Goal: Information Seeking & Learning: Learn about a topic

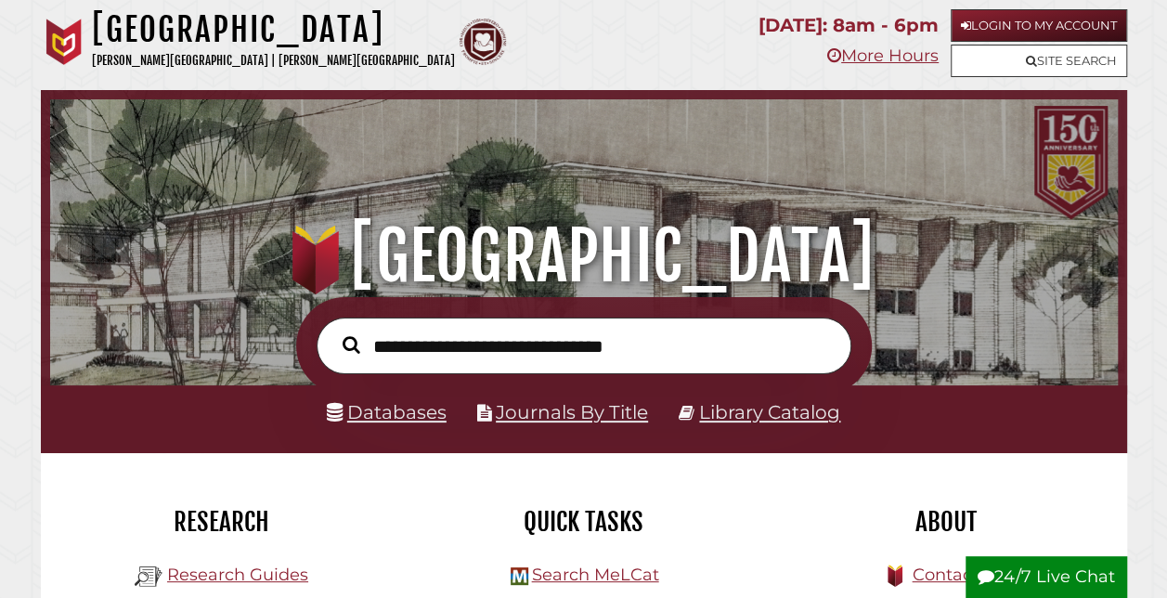
scroll to position [101, 0]
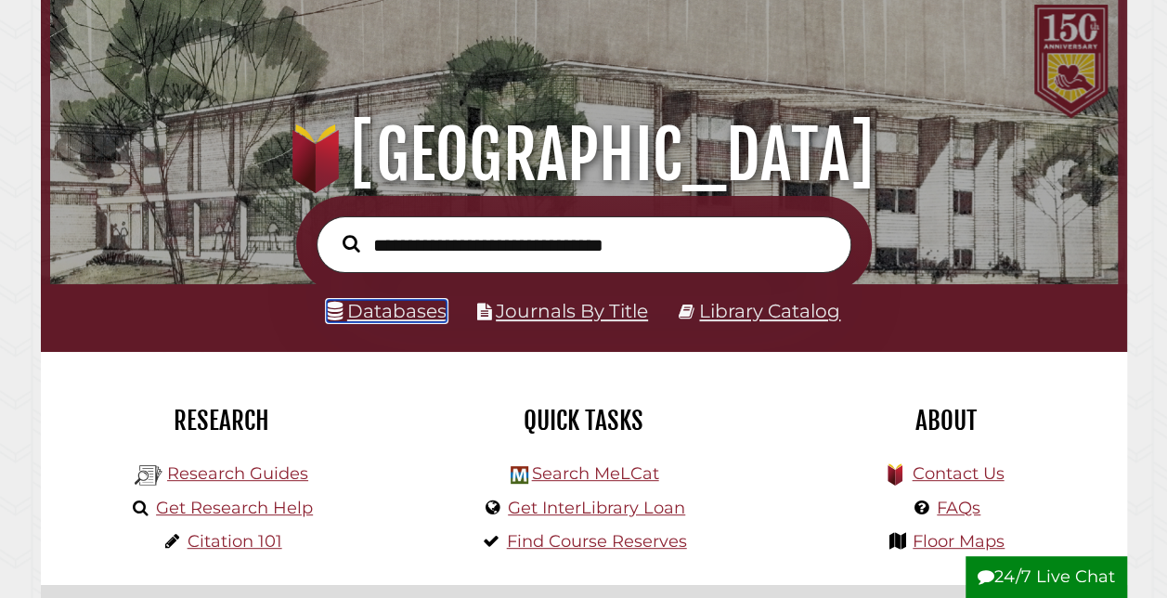
click at [379, 304] on link "Databases" at bounding box center [387, 311] width 120 height 22
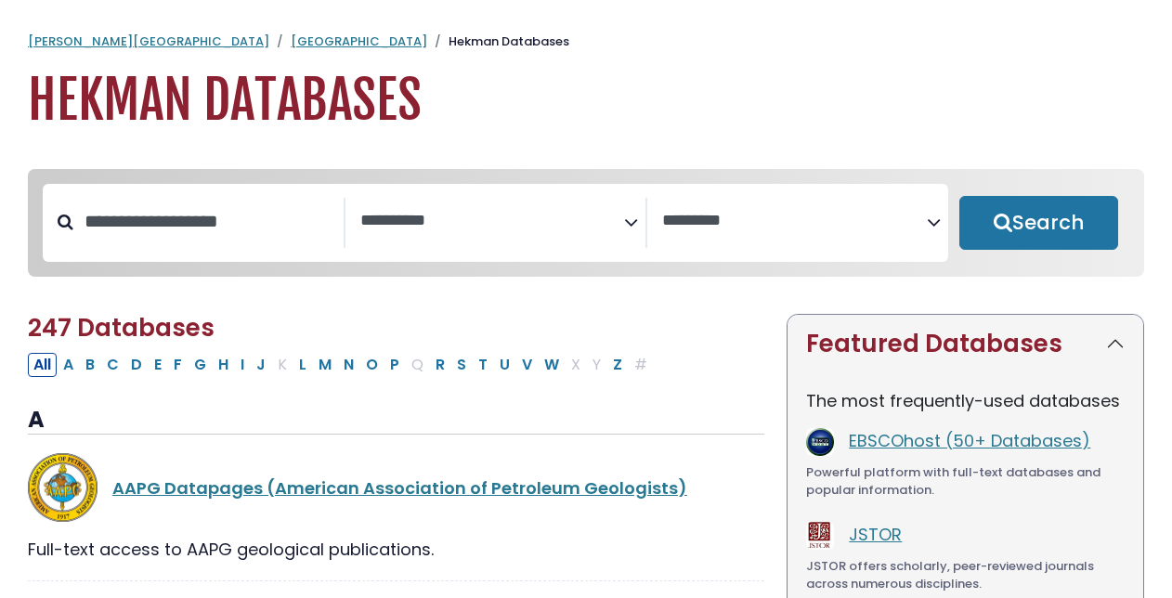
select select "Database Subject Filter"
select select "Database Vendors Filter"
click at [233, 227] on input "Search database by title or keyword" at bounding box center [208, 221] width 270 height 31
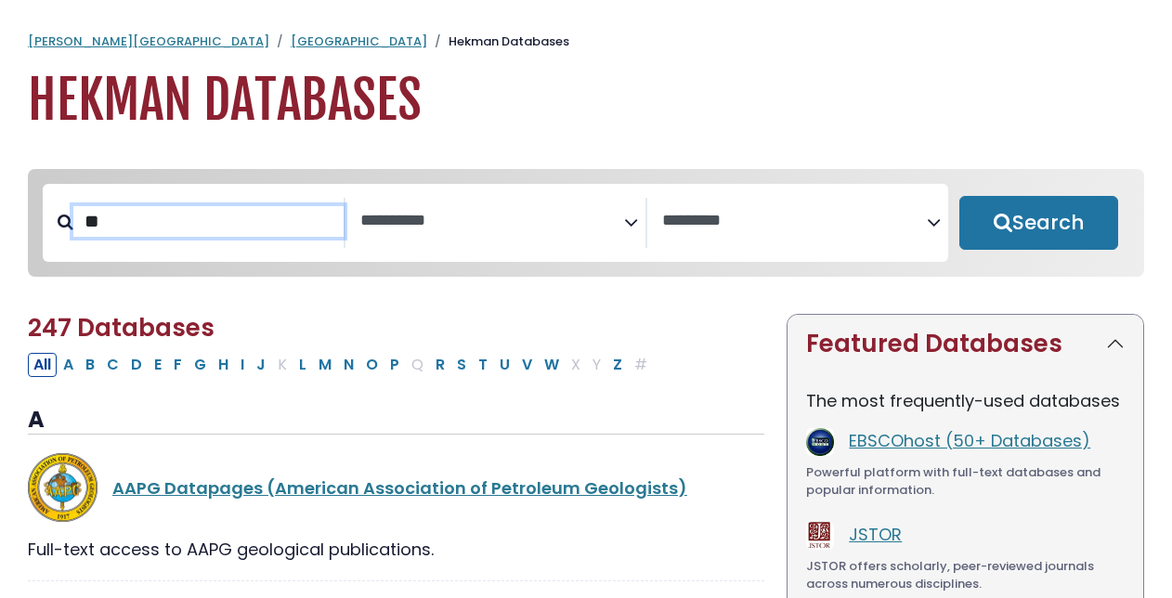
type input "**"
click at [959, 196] on button "Search" at bounding box center [1038, 223] width 159 height 54
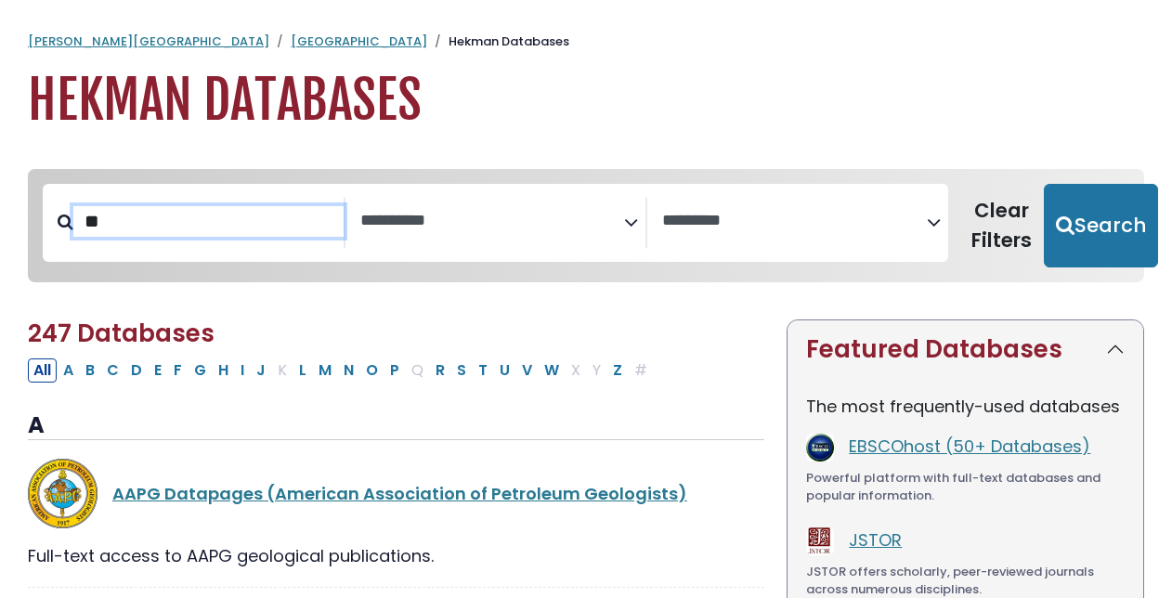
select select "Database Subject Filter"
select select "Database Vendors Filter"
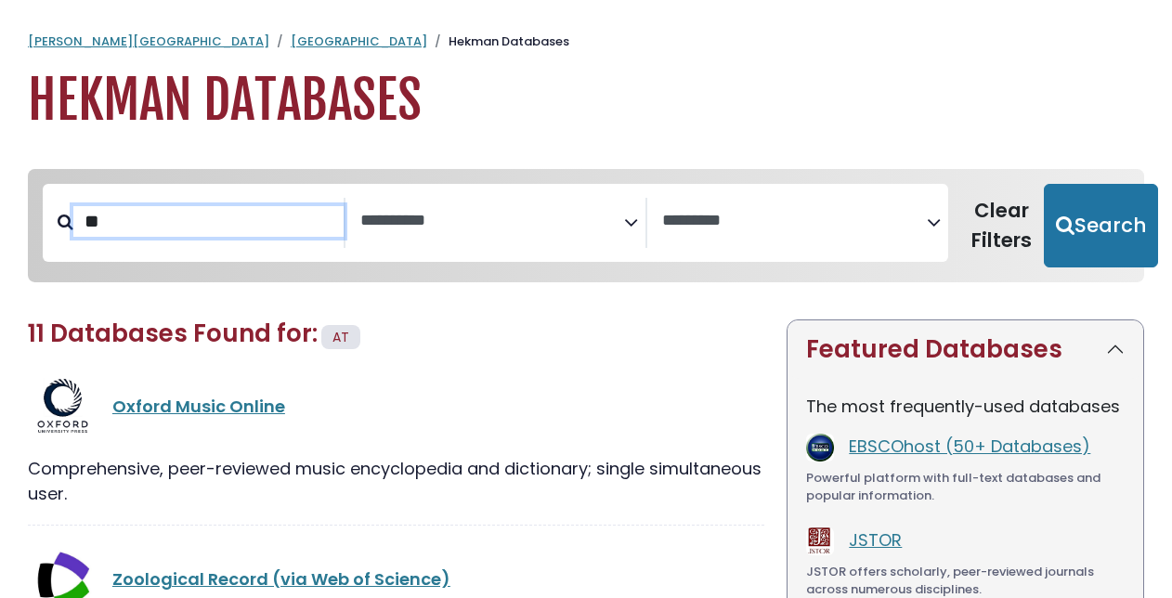
type input "*"
click at [1043, 184] on button "Search" at bounding box center [1100, 226] width 114 height 84
select select "Database Subject Filter"
select select "Database Vendors Filter"
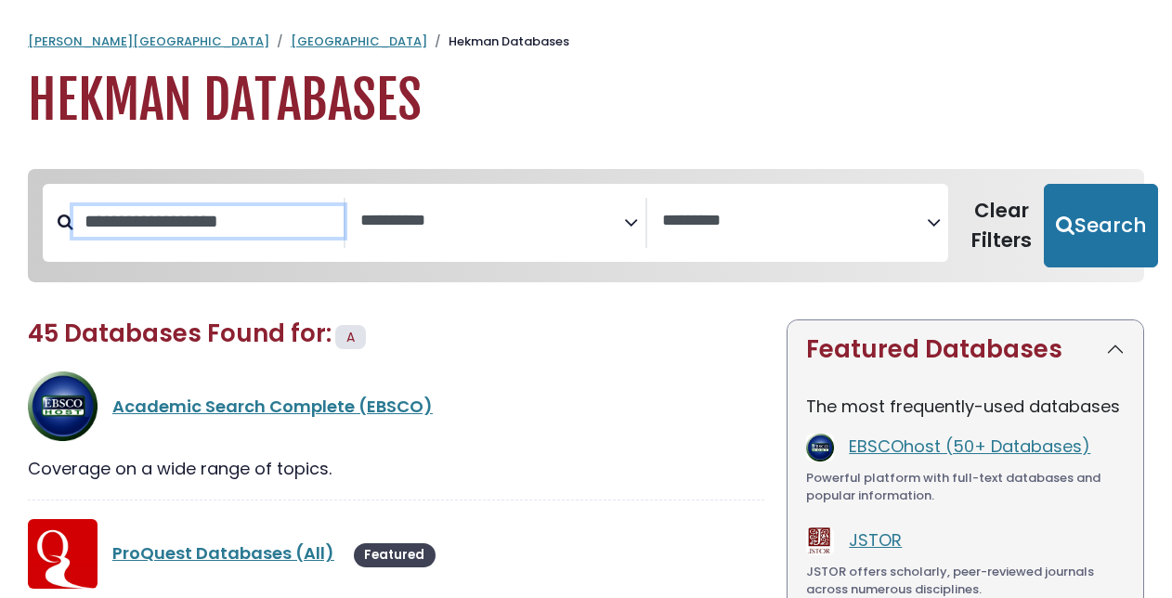
click at [220, 228] on input "Search database by title or keyword" at bounding box center [208, 221] width 270 height 31
type input "****"
click at [1043, 184] on button "Search" at bounding box center [1100, 226] width 114 height 84
select select "Database Subject Filter"
select select "Database Vendors Filter"
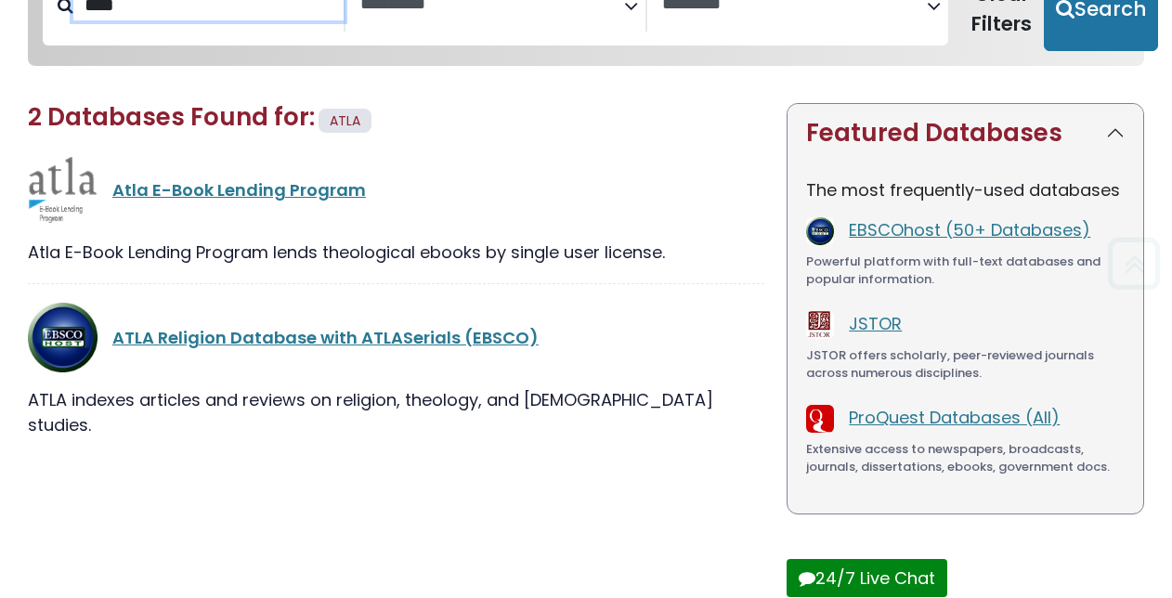
scroll to position [240, 0]
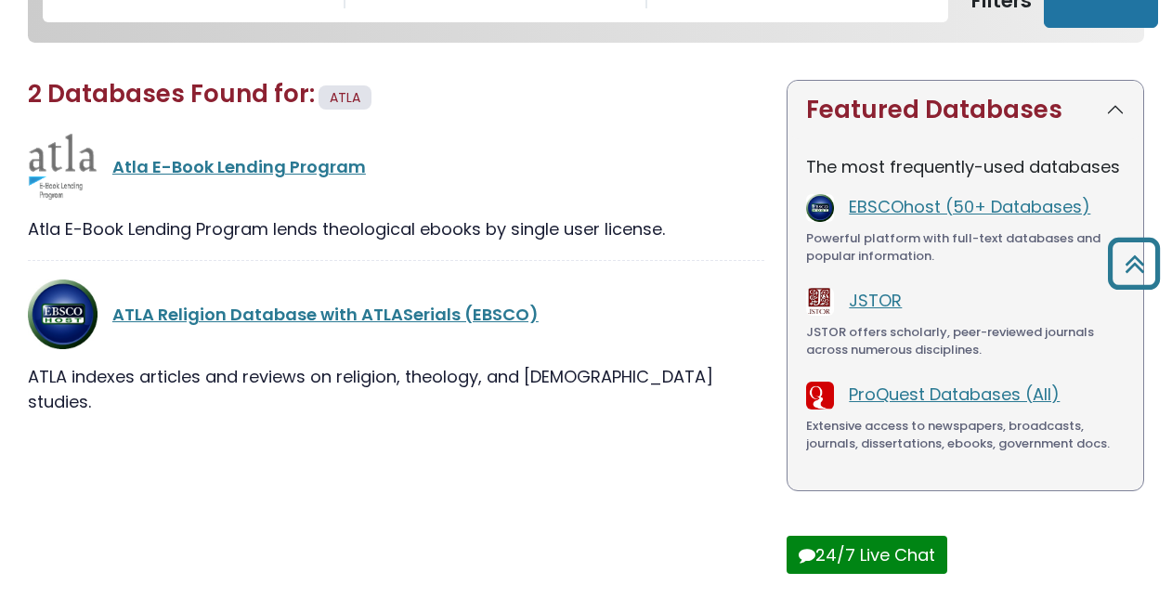
click at [414, 316] on link "ATLA Religion Database with ATLASerials (EBSCO)" at bounding box center [325, 314] width 426 height 23
